Goal: Information Seeking & Learning: Learn about a topic

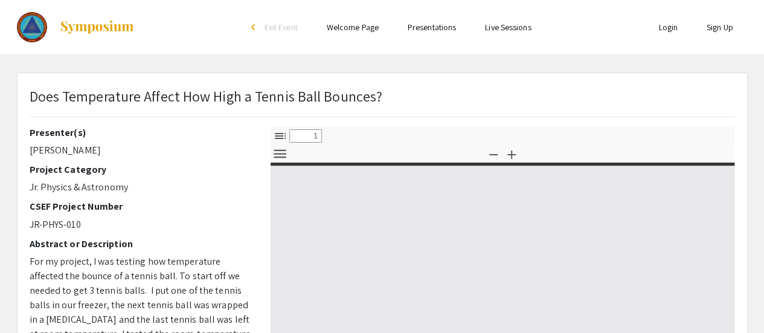
select select "custom"
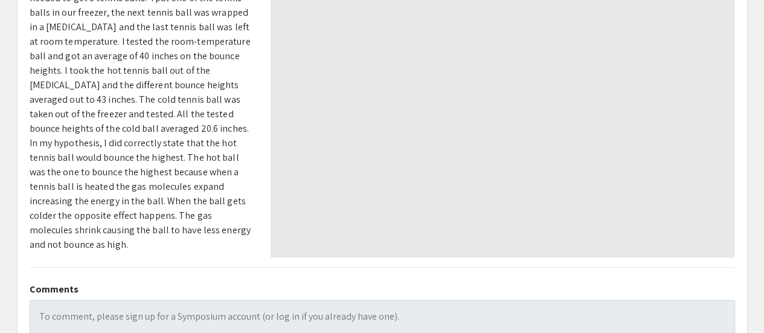
type input "0"
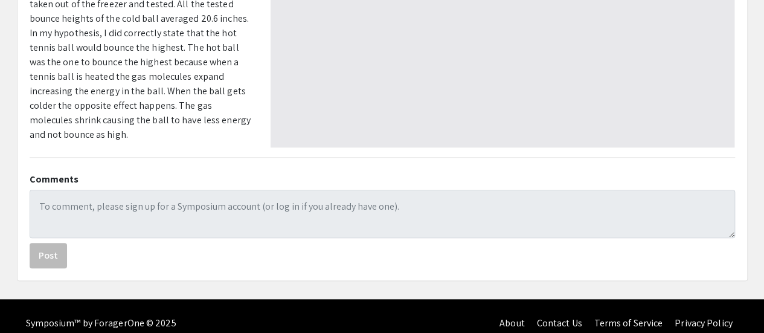
select select "custom"
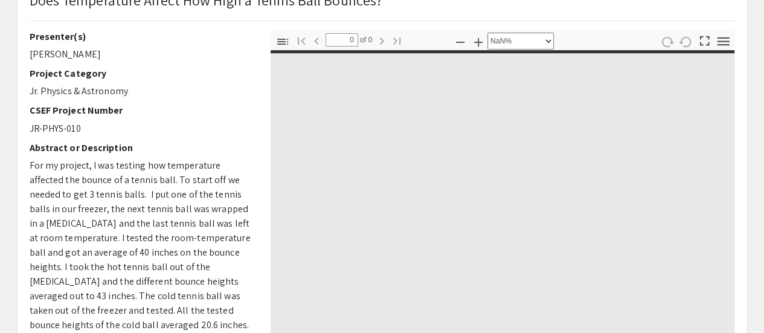
scroll to position [1, 0]
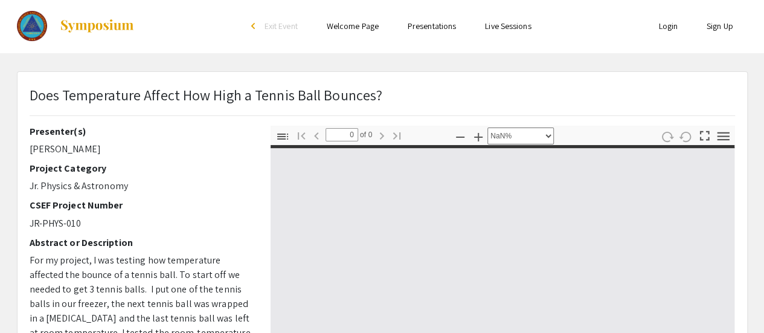
type input "1"
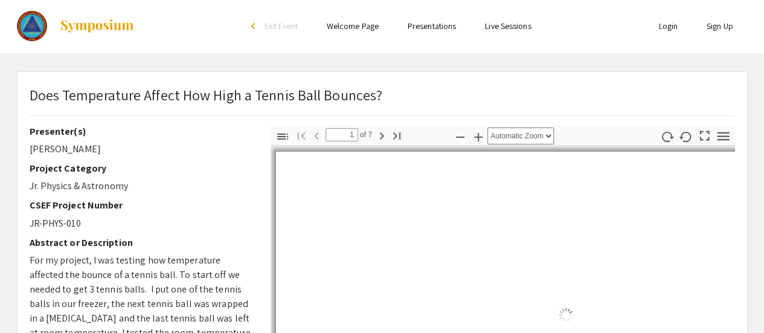
scroll to position [0, 0]
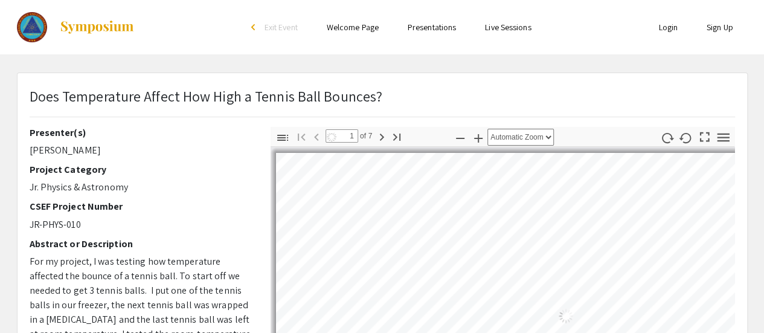
select select "auto"
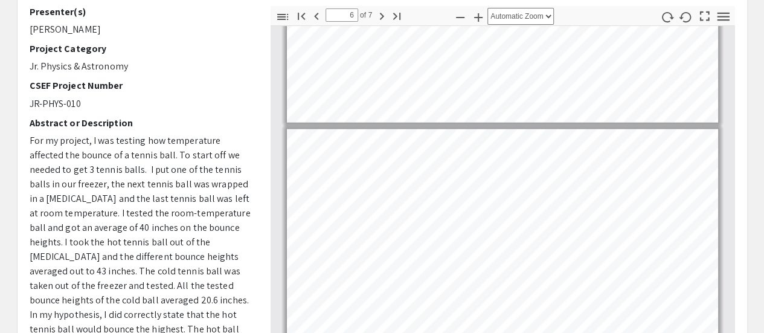
scroll to position [1208, 0]
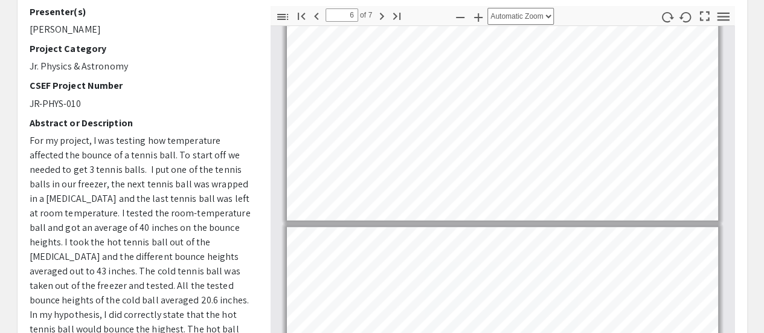
type input "7"
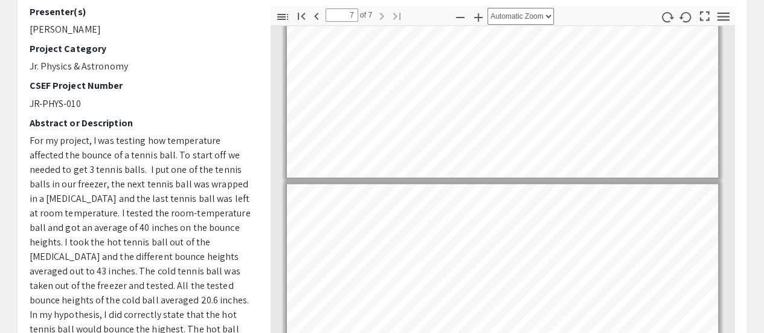
scroll to position [302, 0]
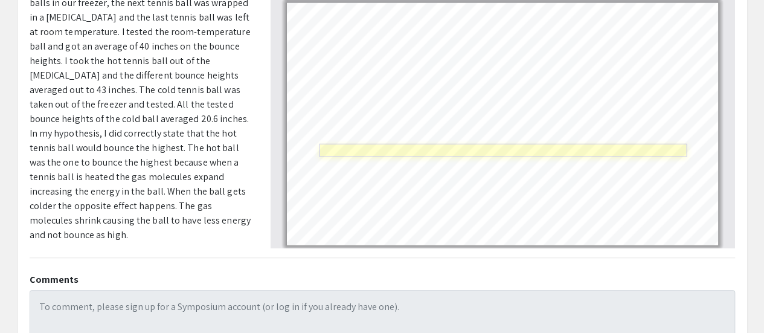
click at [506, 150] on link "Page 7" at bounding box center [504, 150] width 368 height 13
select select "page-width"
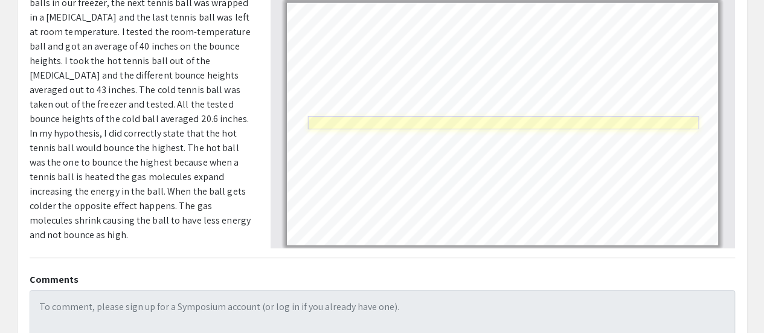
click at [387, 124] on link "Page 7" at bounding box center [503, 122] width 391 height 13
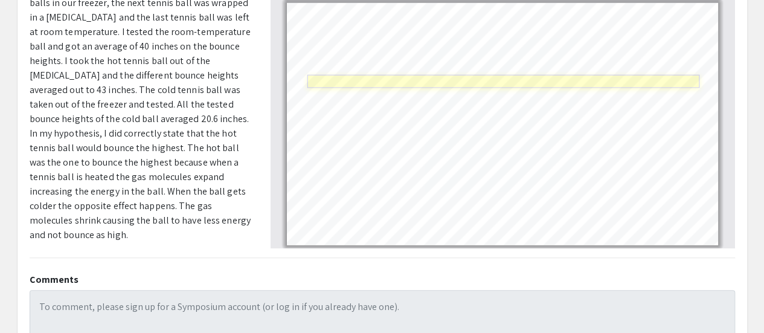
click at [515, 77] on link "Page 7" at bounding box center [503, 81] width 392 height 13
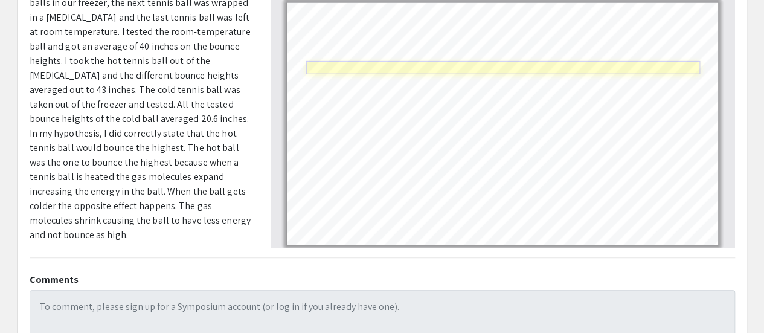
click at [475, 65] on link "Page 7" at bounding box center [503, 67] width 395 height 13
